Goal: Task Accomplishment & Management: Use online tool/utility

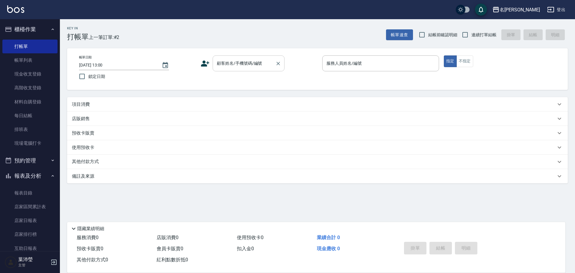
click at [255, 63] on input "顧客姓名/手機號碼/編號" at bounding box center [243, 63] width 57 height 10
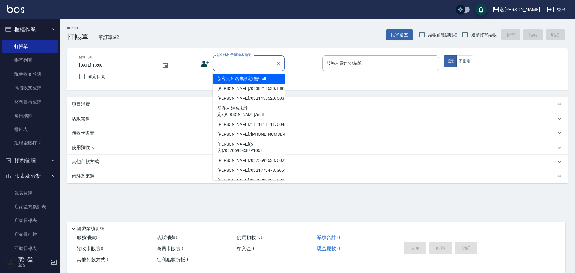
click at [258, 82] on li "新客人 姓名未設定/無/null" at bounding box center [249, 79] width 72 height 10
type input "新客人 姓名未設定/無/null"
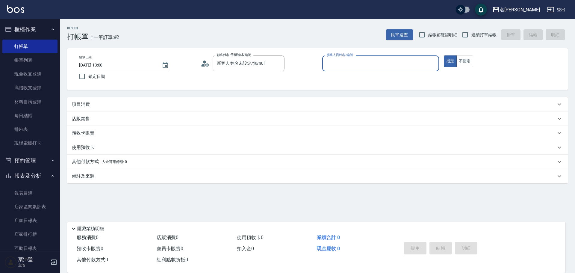
click at [356, 61] on input "服務人員姓名/編號" at bounding box center [380, 63] width 111 height 10
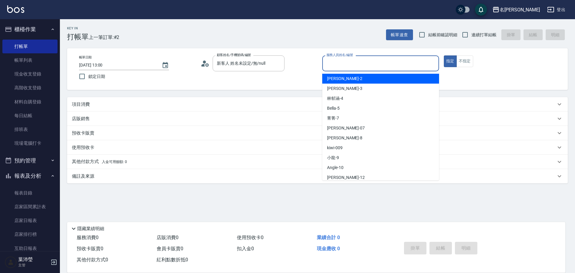
click at [350, 81] on div "敏卉 -2" at bounding box center [380, 79] width 117 height 10
type input "敏卉-2"
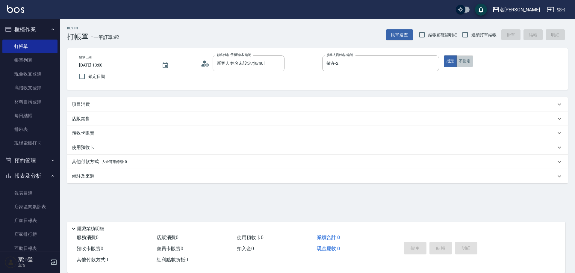
click at [462, 60] on button "不指定" at bounding box center [464, 61] width 17 height 12
click at [89, 101] on p "項目消費" at bounding box center [81, 104] width 18 height 6
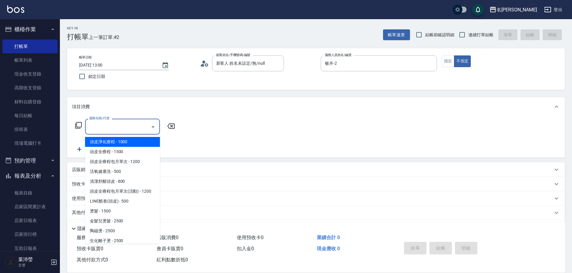
click at [101, 127] on input "服務名稱/代號" at bounding box center [118, 126] width 60 height 10
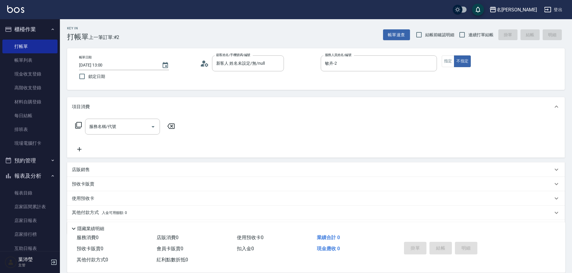
click at [79, 125] on icon at bounding box center [78, 125] width 7 height 7
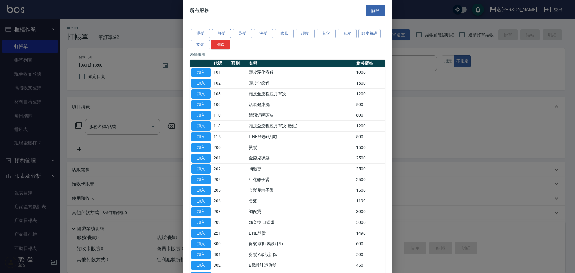
click at [219, 31] on button "剪髮" at bounding box center [221, 33] width 19 height 9
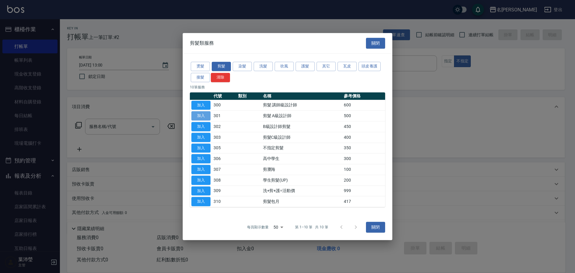
click at [209, 114] on button "加入" at bounding box center [200, 115] width 19 height 9
type input "剪髮 A級設計師(301)"
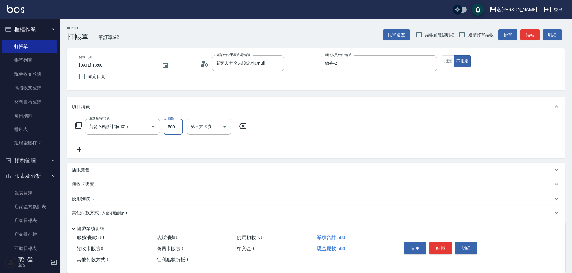
click at [178, 126] on input "500" at bounding box center [172, 127] width 19 height 16
type input "350"
click at [439, 245] on button "結帳" at bounding box center [440, 248] width 22 height 13
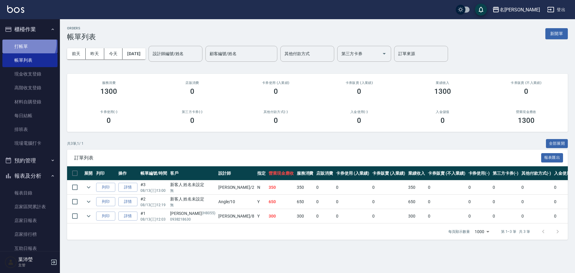
click at [28, 43] on link "打帳單" at bounding box center [29, 47] width 55 height 14
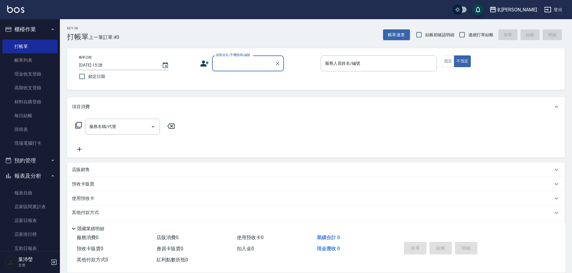
click at [253, 60] on input "顧客姓名/手機號碼/編號" at bounding box center [243, 63] width 57 height 10
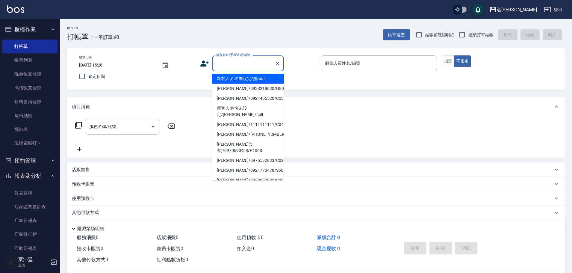
click at [237, 79] on li "新客人 姓名未設定/無/null" at bounding box center [248, 79] width 72 height 10
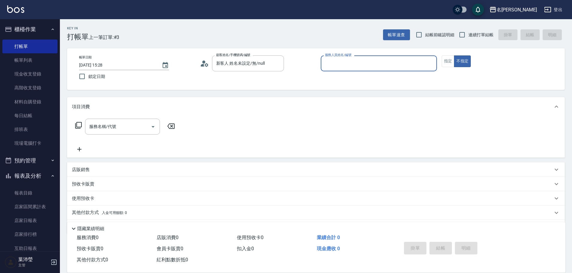
type input "新客人 姓名未設定/無/null"
click at [412, 69] on input "服務人員姓名/編號" at bounding box center [378, 63] width 111 height 10
type input "小龍-9"
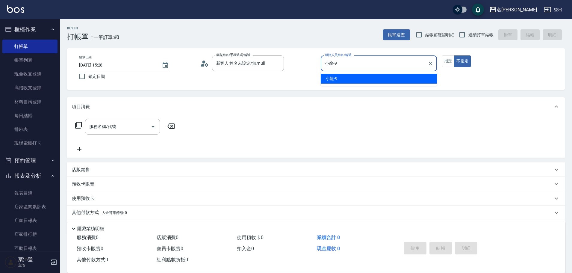
type button "false"
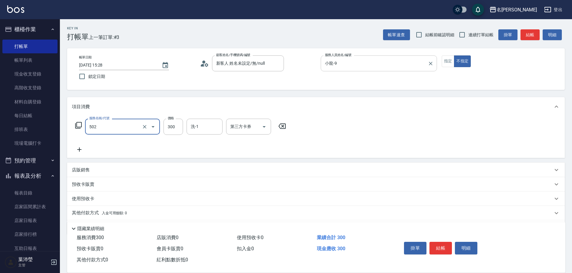
type input "洗髮(502)"
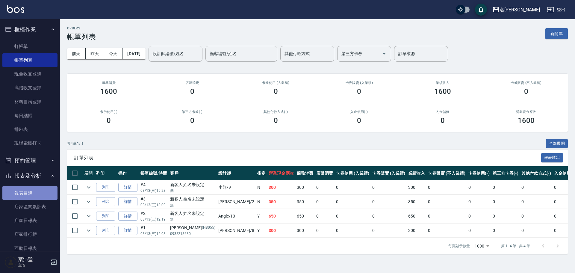
click at [36, 193] on link "報表目錄" at bounding box center [29, 193] width 55 height 14
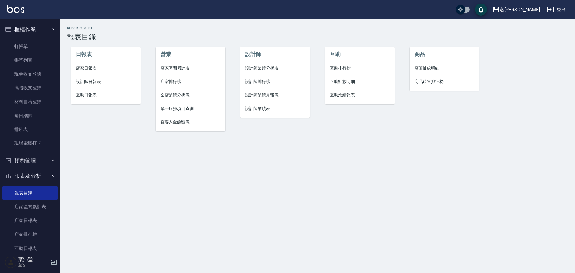
click at [98, 81] on span "設計師日報表" at bounding box center [106, 81] width 60 height 6
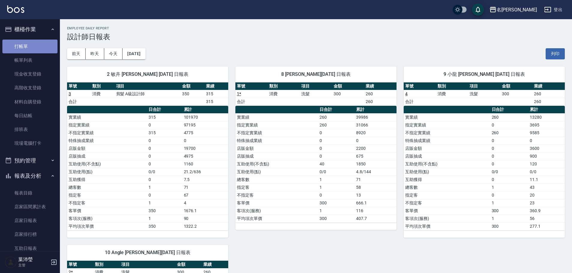
click at [38, 42] on link "打帳單" at bounding box center [29, 47] width 55 height 14
